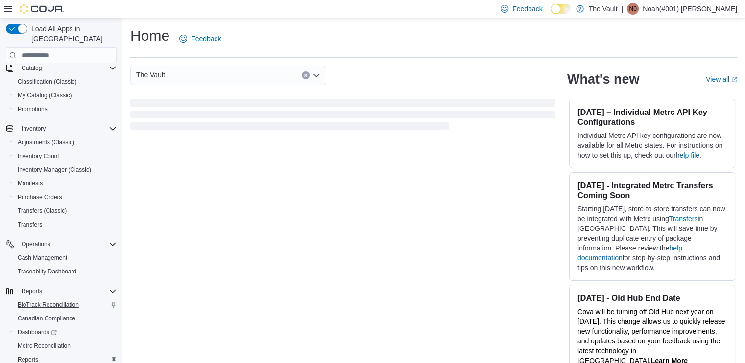
scroll to position [146, 0]
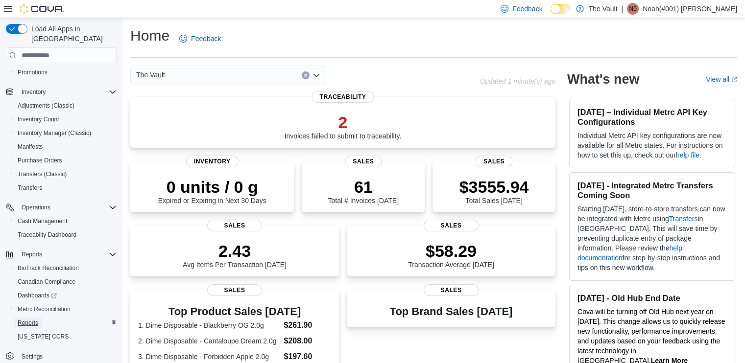
click at [25, 319] on span "Reports" at bounding box center [28, 323] width 21 height 8
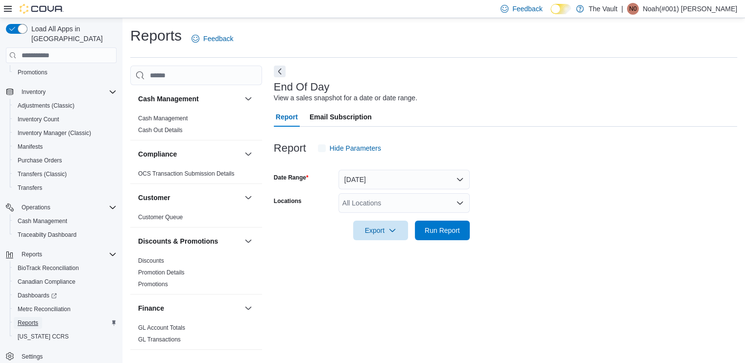
scroll to position [2, 0]
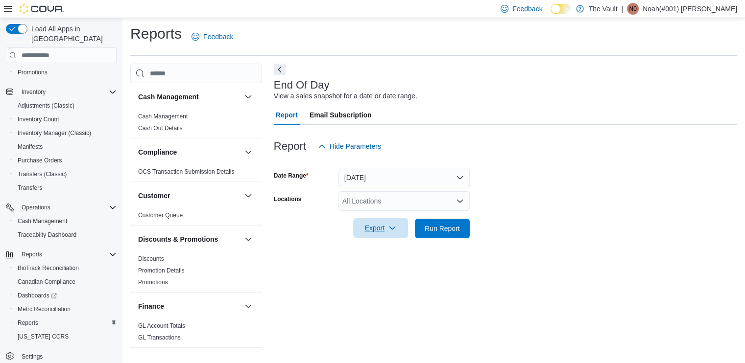
click at [374, 227] on span "Export" at bounding box center [380, 228] width 43 height 20
click at [380, 269] on span "Export to Pdf" at bounding box center [382, 268] width 44 height 8
